Goal: Task Accomplishment & Management: Use online tool/utility

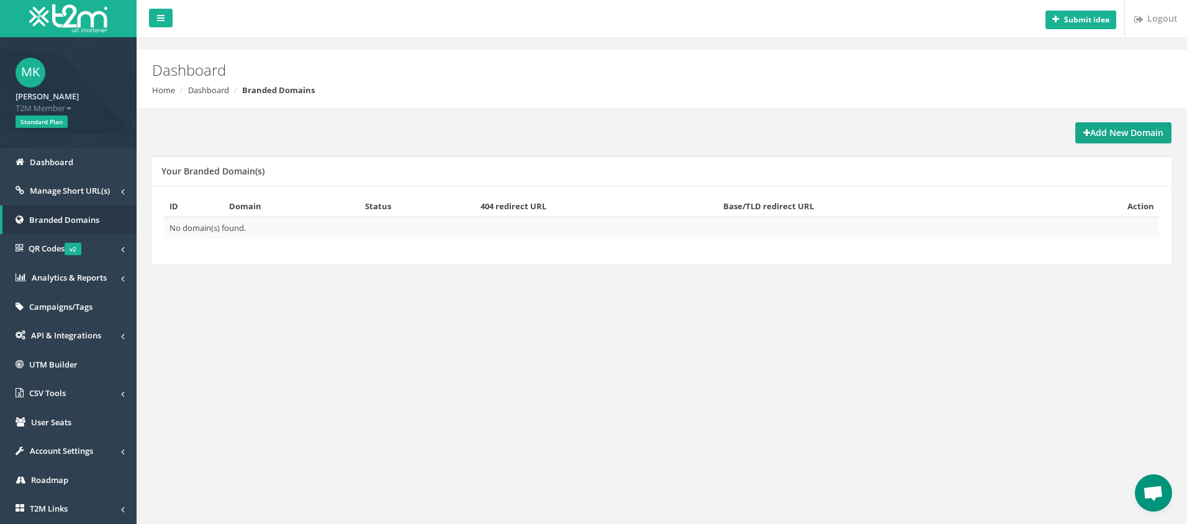
click at [1101, 130] on strong "Add New Domain" at bounding box center [1123, 133] width 80 height 12
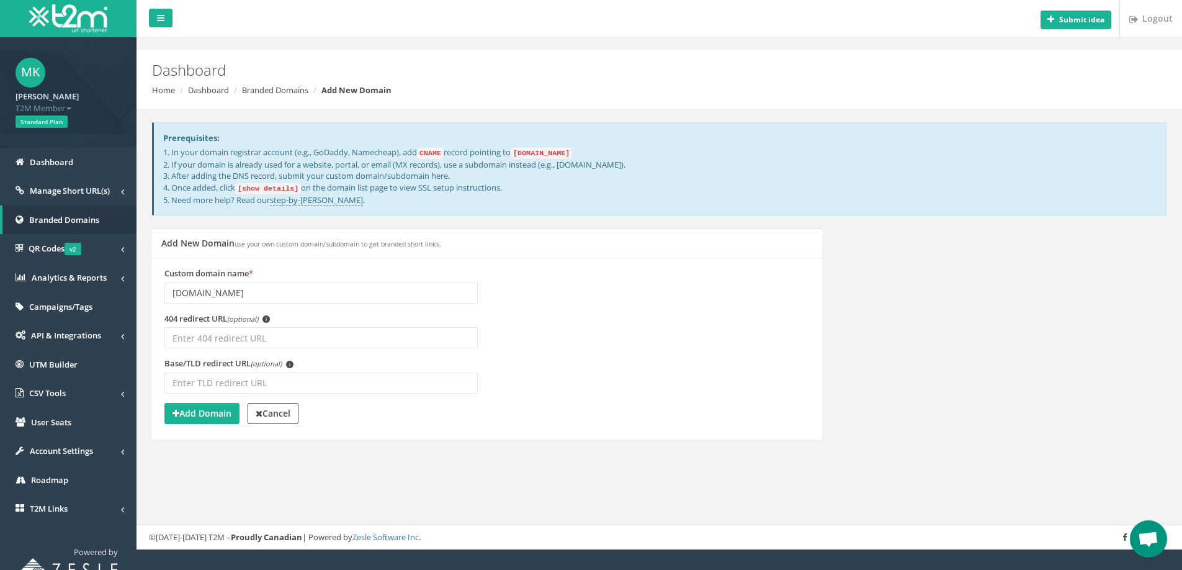
click at [560, 153] on code "[DOMAIN_NAME]" at bounding box center [541, 153] width 61 height 11
drag, startPoint x: 592, startPoint y: 152, endPoint x: 526, endPoint y: 151, distance: 65.8
click at [526, 151] on code "[DOMAIN_NAME]" at bounding box center [541, 153] width 61 height 11
copy code "[DOMAIN_NAME]"
click at [174, 290] on input "huxcapitalmanagement.com" at bounding box center [320, 292] width 313 height 21
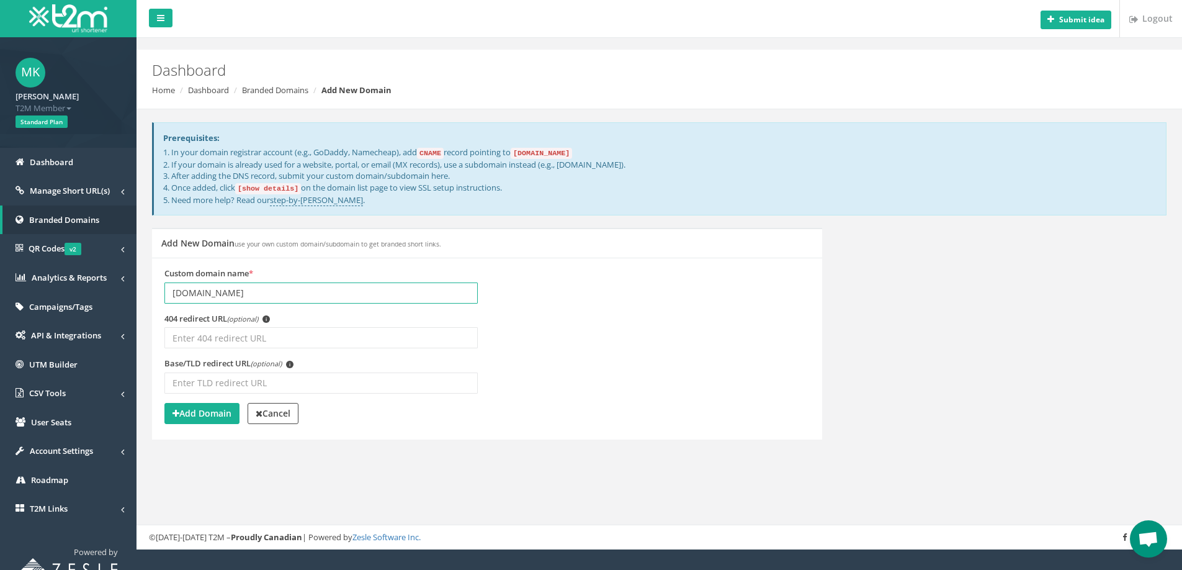
drag, startPoint x: 308, startPoint y: 291, endPoint x: 163, endPoint y: 288, distance: 144.7
click at [155, 289] on div "Custom domain name * link.huxcapitalmanagement.com" at bounding box center [321, 290] width 332 height 45
type input "link.huxcapitalmanagement.com"
click at [342, 290] on input "link.huxcapitalmanagement.com" at bounding box center [320, 292] width 313 height 21
click at [210, 413] on strong "Add Domain" at bounding box center [202, 413] width 59 height 12
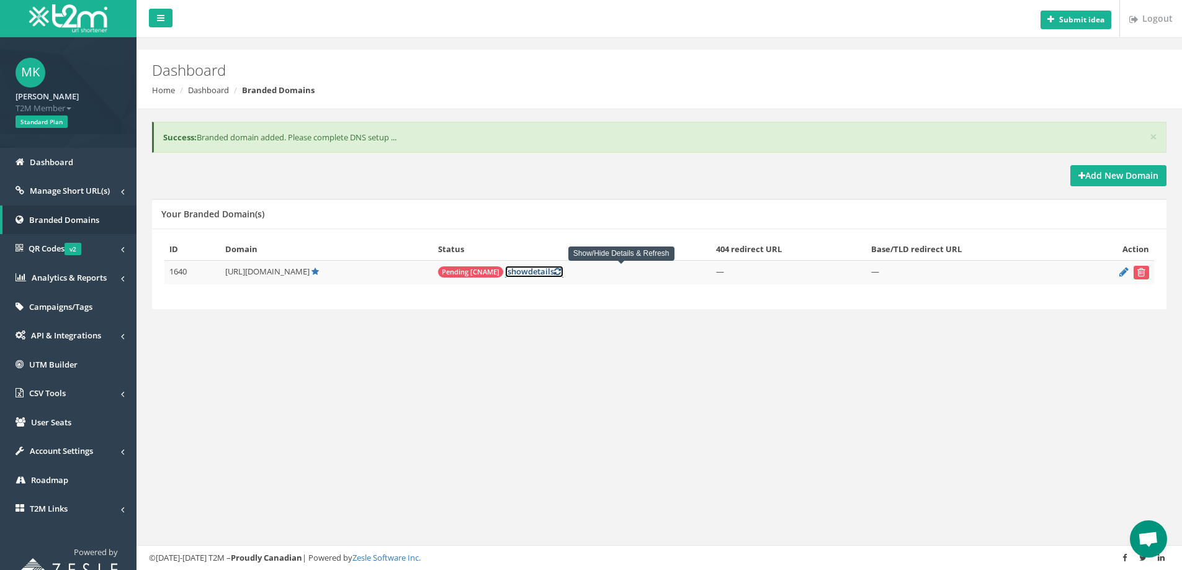
click at [528, 272] on span "show" at bounding box center [518, 271] width 20 height 11
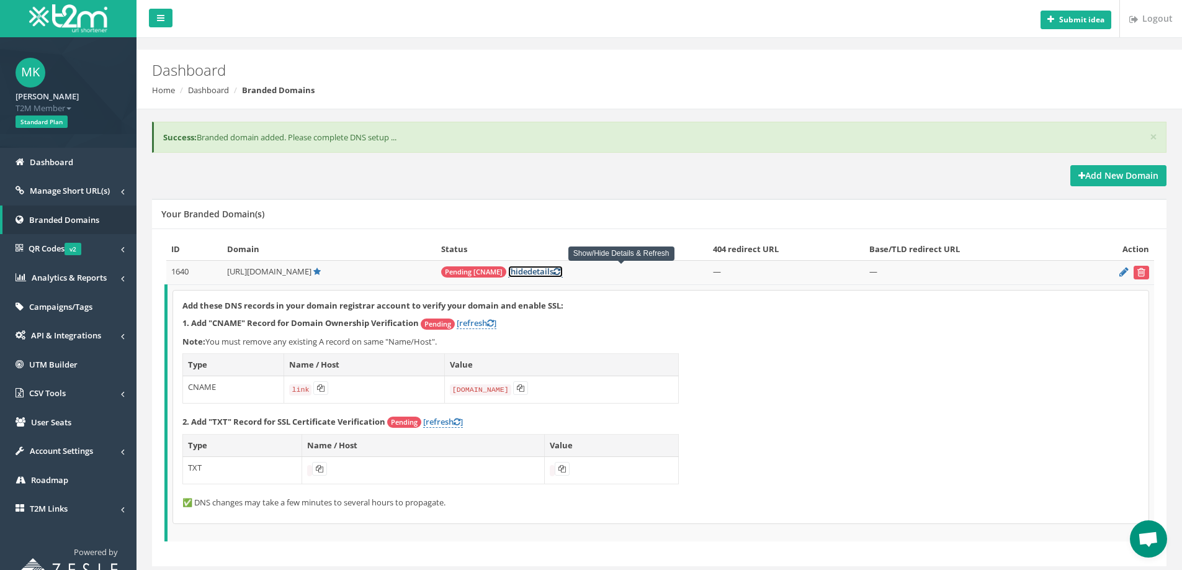
scroll to position [37, 0]
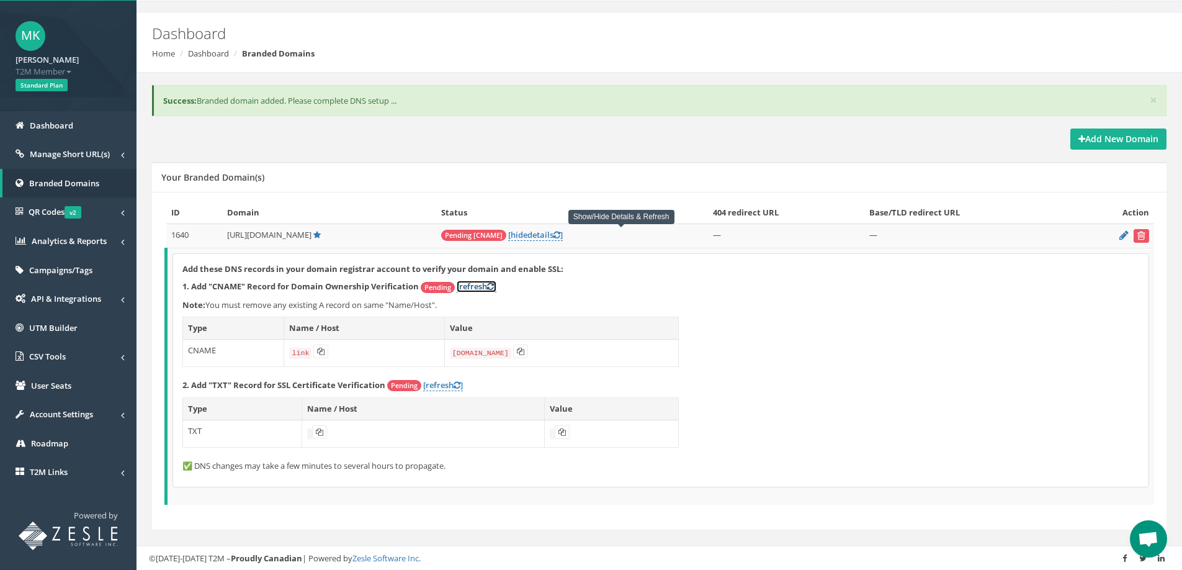
click at [494, 287] on icon at bounding box center [490, 286] width 7 height 8
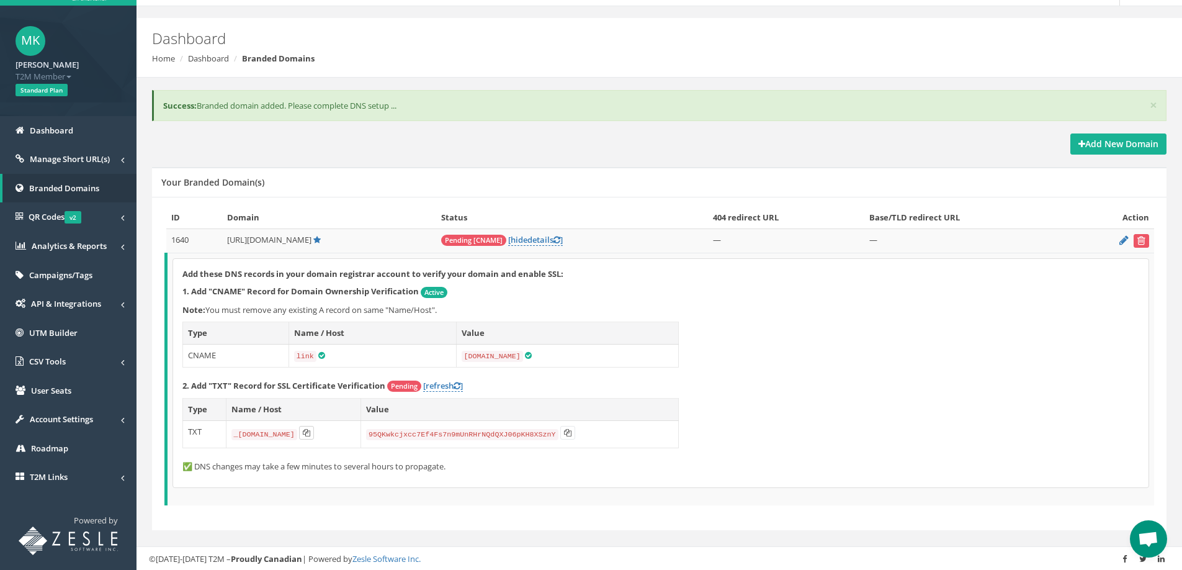
click at [310, 431] on icon at bounding box center [306, 432] width 7 height 7
click at [572, 431] on icon at bounding box center [567, 432] width 7 height 7
click at [458, 383] on icon at bounding box center [457, 386] width 7 height 8
click at [457, 384] on icon at bounding box center [457, 386] width 7 height 8
click at [442, 383] on link "[refresh ]" at bounding box center [443, 386] width 40 height 12
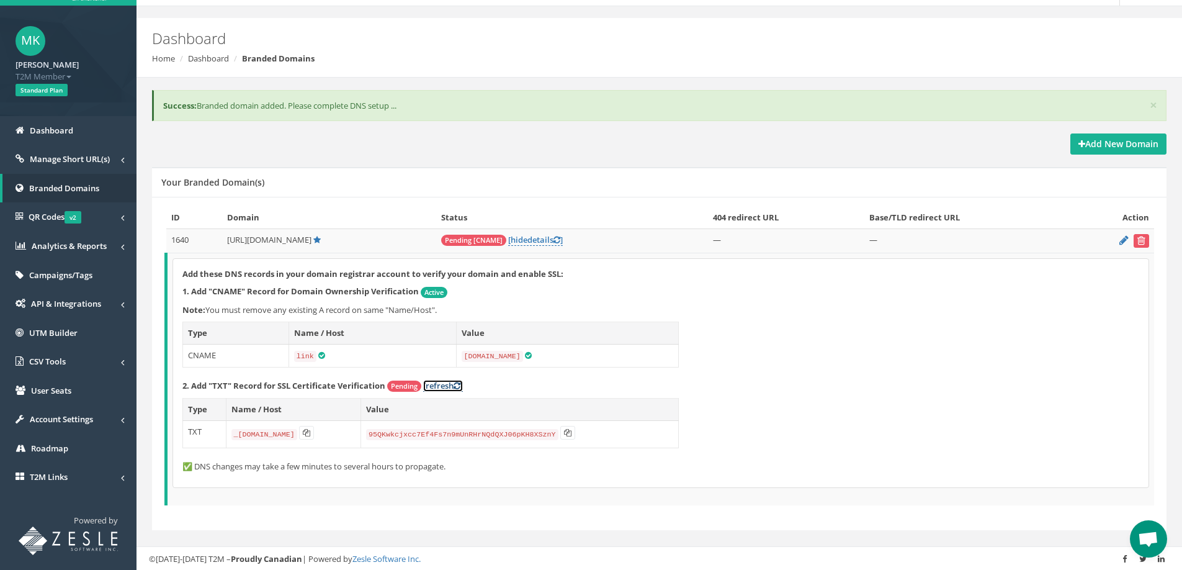
click at [459, 384] on icon at bounding box center [457, 386] width 7 height 8
click at [439, 385] on link "[refresh ]" at bounding box center [443, 386] width 40 height 12
click at [563, 242] on link "[ hide details ]" at bounding box center [535, 240] width 55 height 12
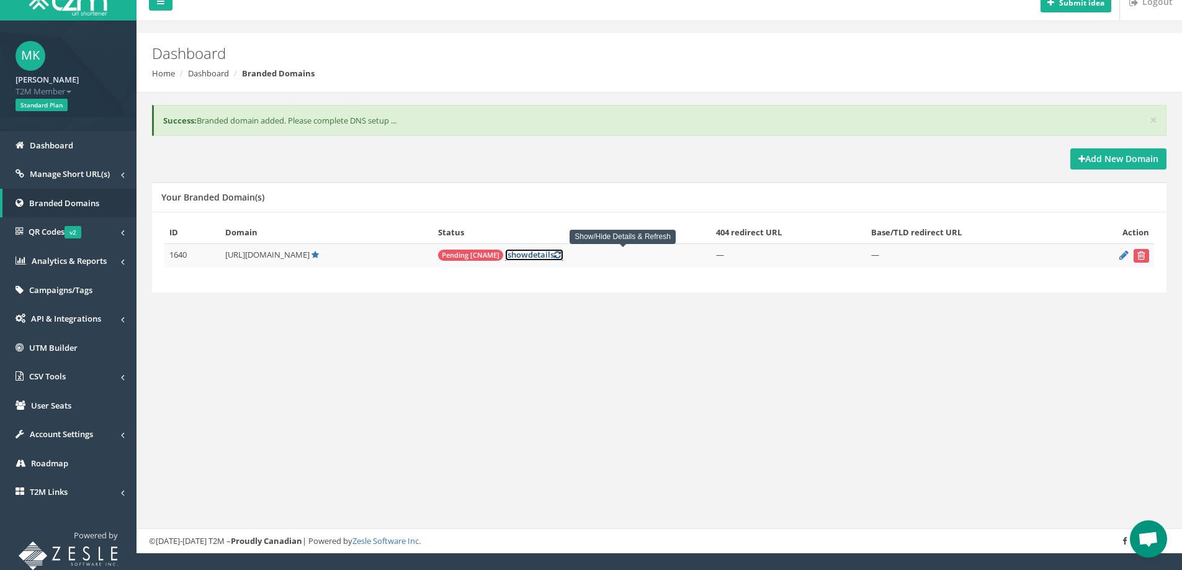
click at [564, 256] on link "[ show details ]" at bounding box center [534, 255] width 58 height 12
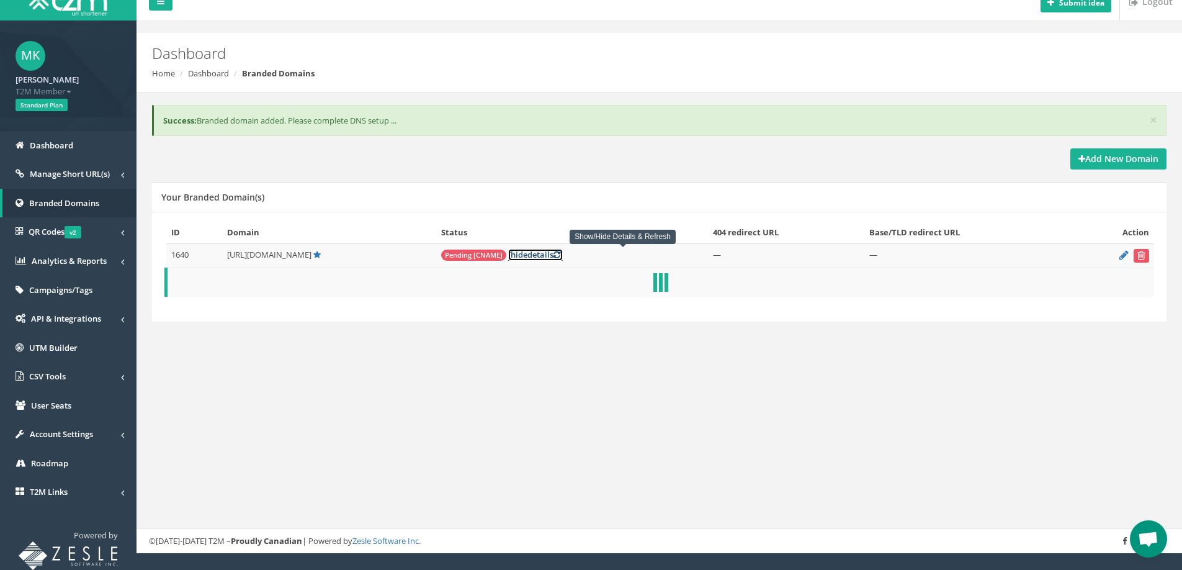
scroll to position [32, 0]
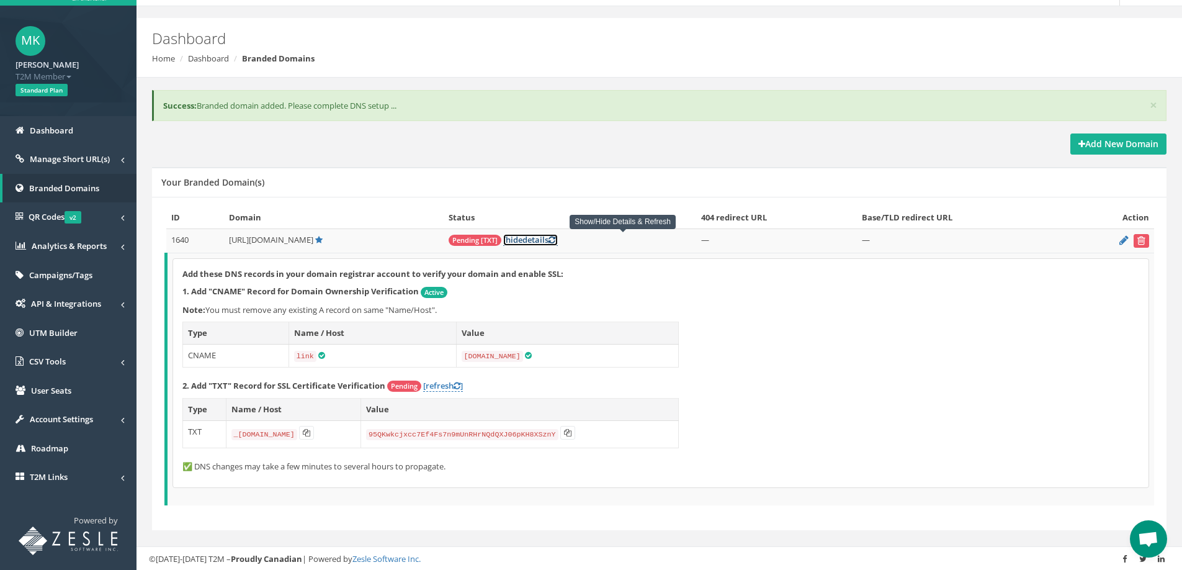
click at [556, 241] on icon at bounding box center [552, 240] width 7 height 8
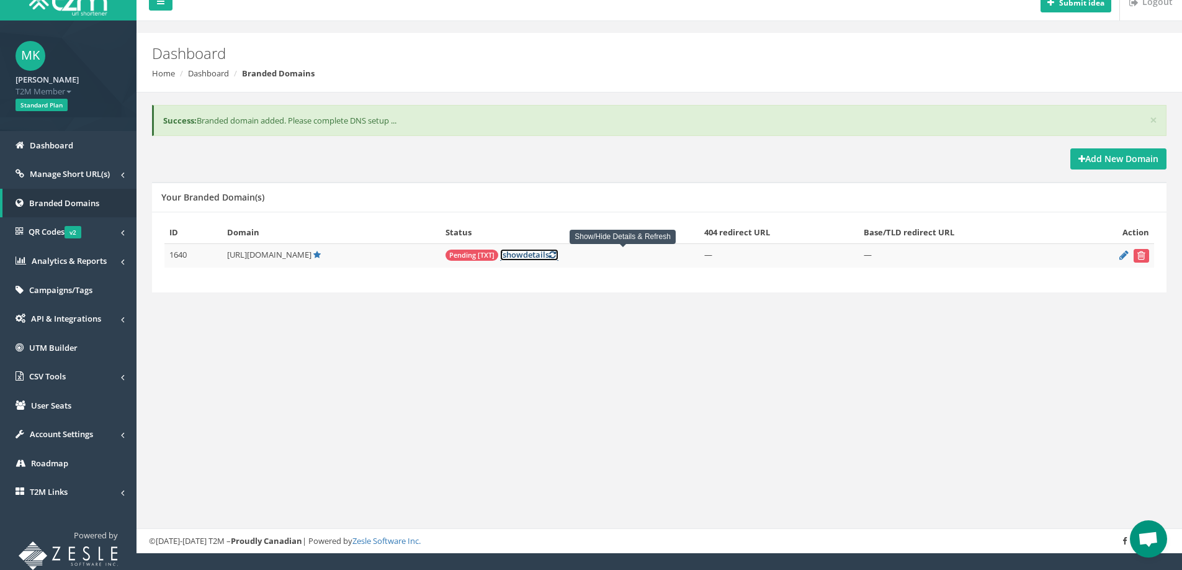
click at [556, 254] on icon at bounding box center [552, 255] width 7 height 8
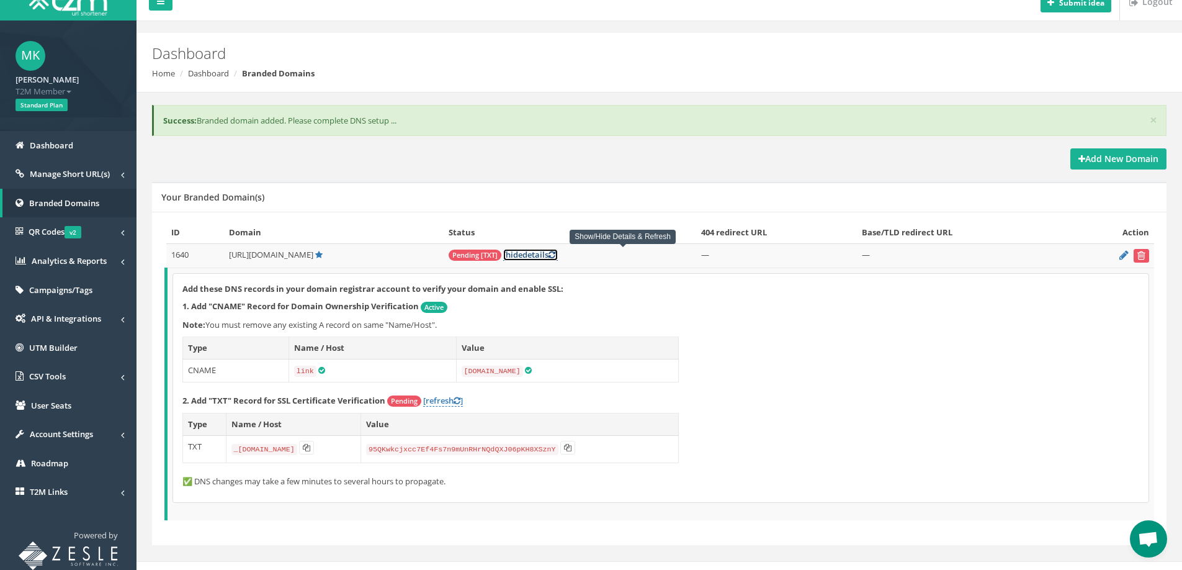
scroll to position [32, 0]
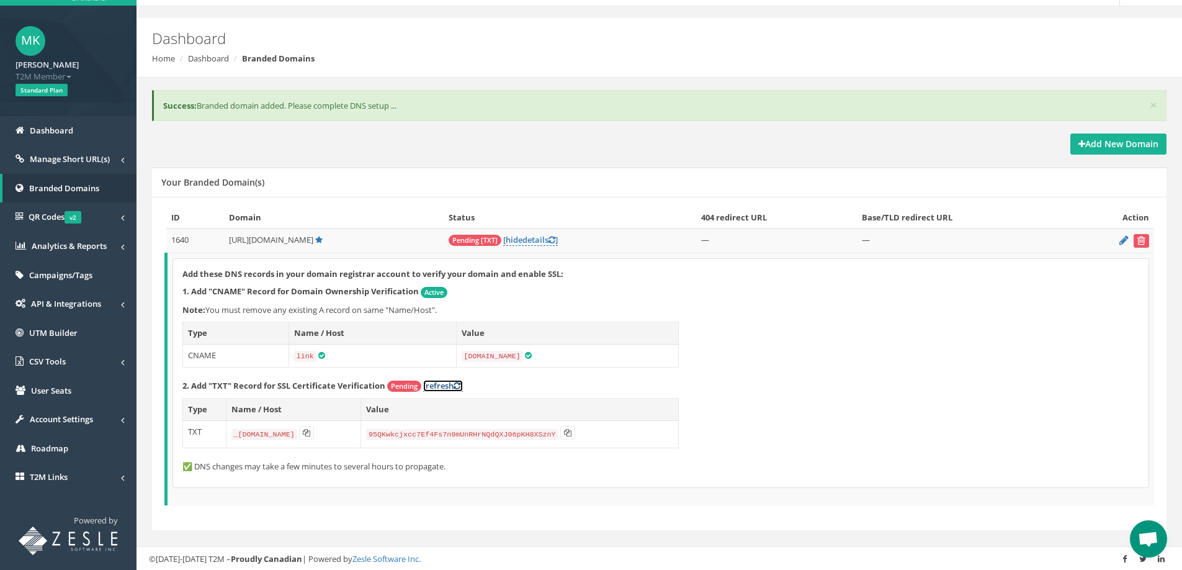
click at [459, 385] on icon at bounding box center [457, 386] width 7 height 8
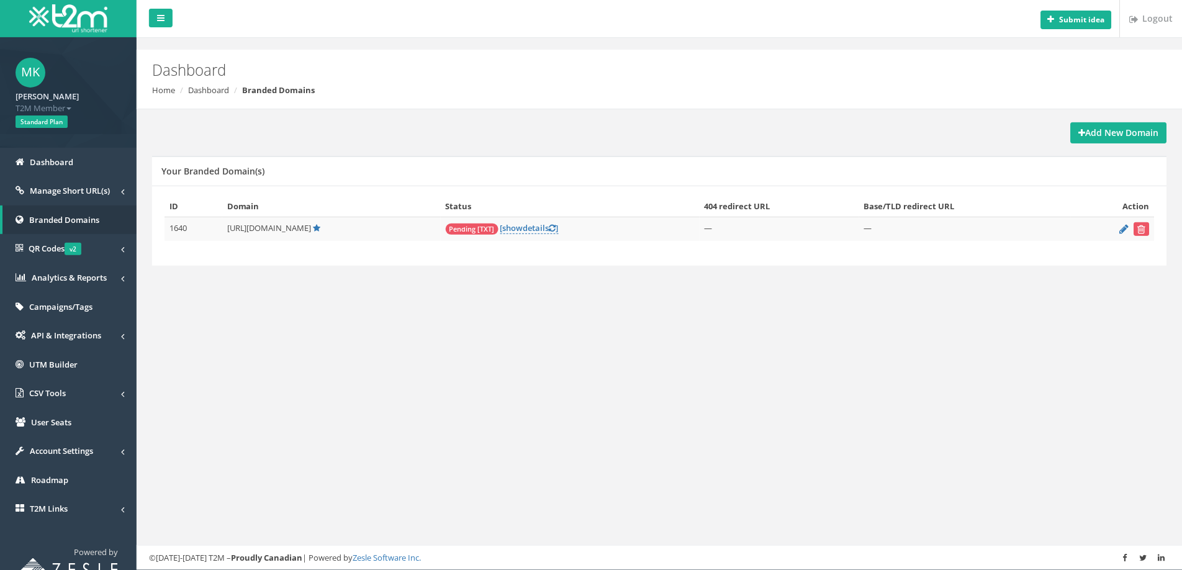
scroll to position [17, 0]
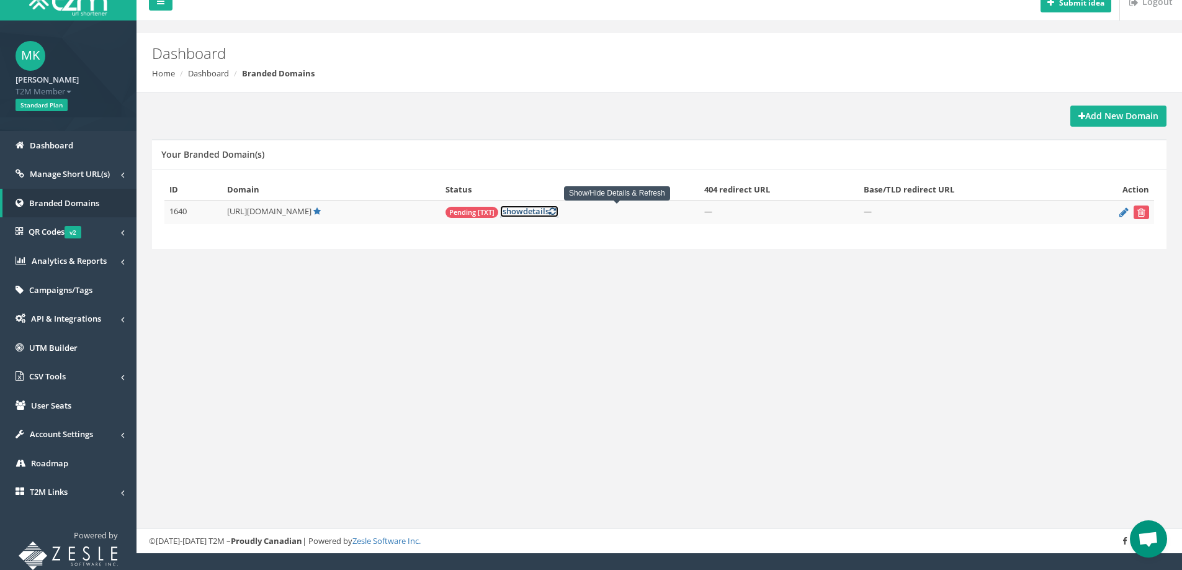
click at [559, 210] on link "[ show details ]" at bounding box center [529, 211] width 58 height 12
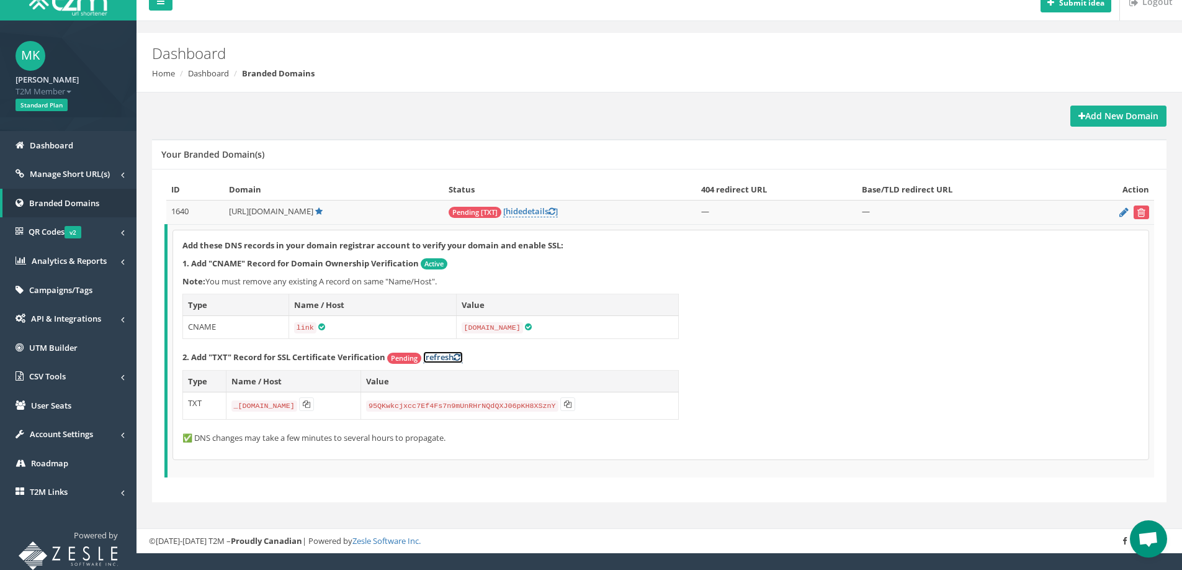
click at [460, 354] on icon at bounding box center [457, 357] width 7 height 8
click at [461, 359] on icon at bounding box center [457, 357] width 7 height 8
click at [461, 355] on icon at bounding box center [457, 357] width 7 height 8
